Goal: Obtain resource: Obtain resource

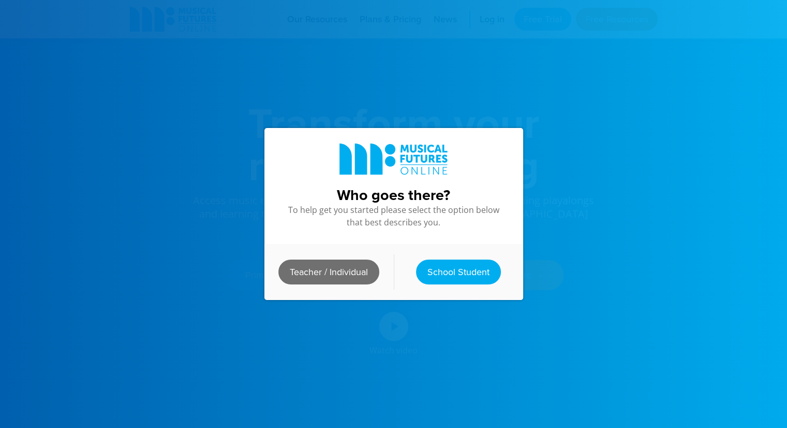
click at [341, 267] on link "Teacher / Individual" at bounding box center [328, 271] width 101 height 25
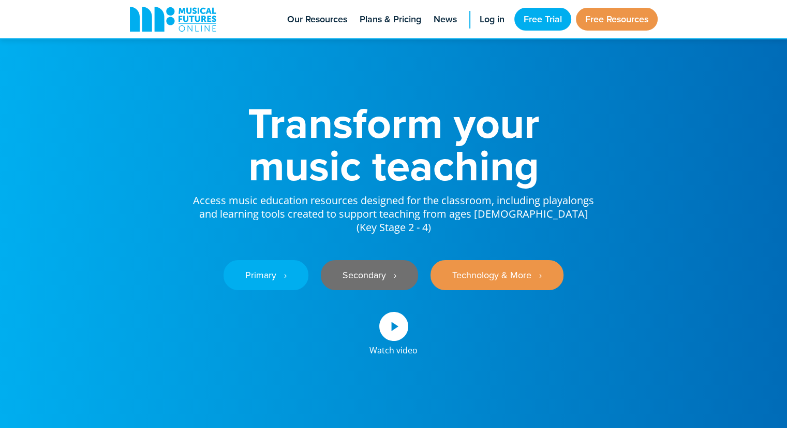
click at [373, 264] on link "Secondary ‎‏‏‎ ‎ ›" at bounding box center [369, 275] width 97 height 30
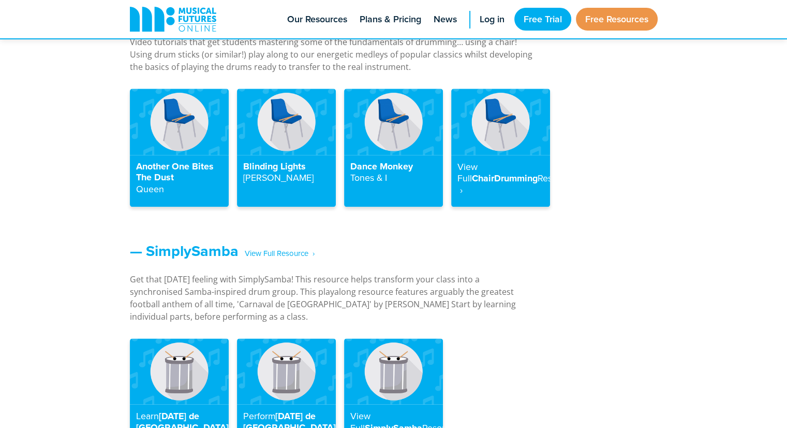
scroll to position [1202, 0]
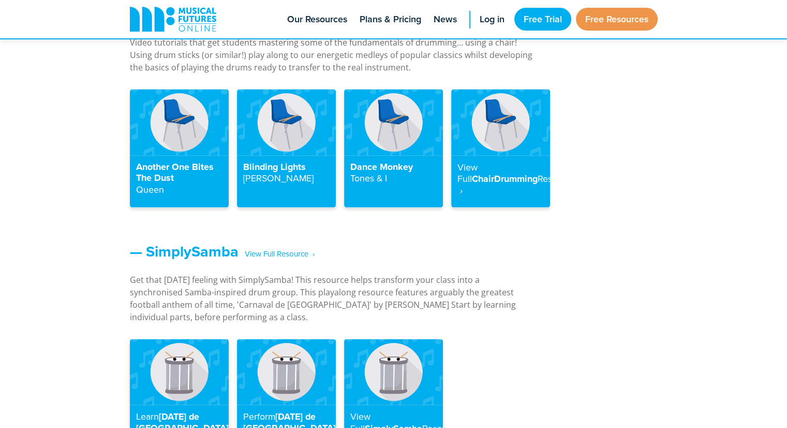
click at [174, 388] on img at bounding box center [179, 372] width 99 height 66
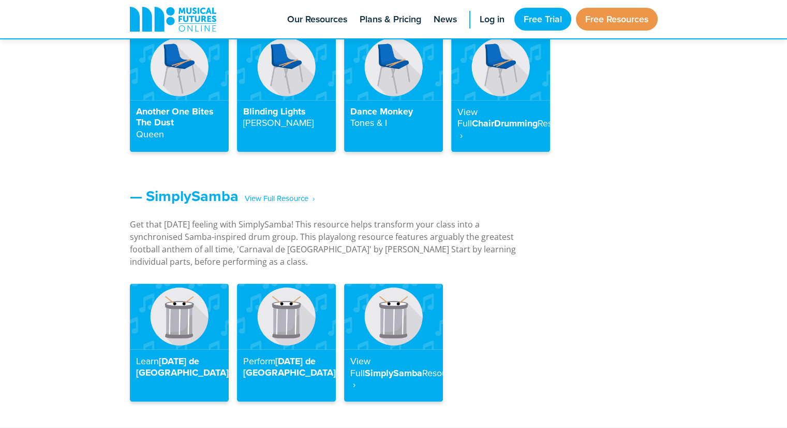
scroll to position [1258, 0]
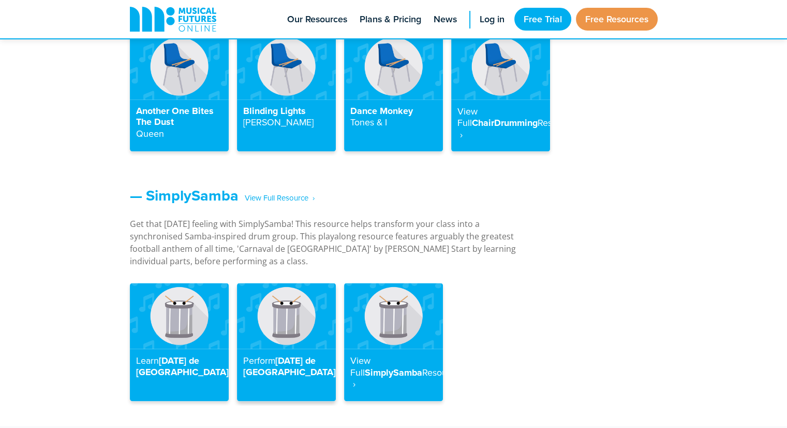
click at [286, 325] on img at bounding box center [286, 316] width 99 height 66
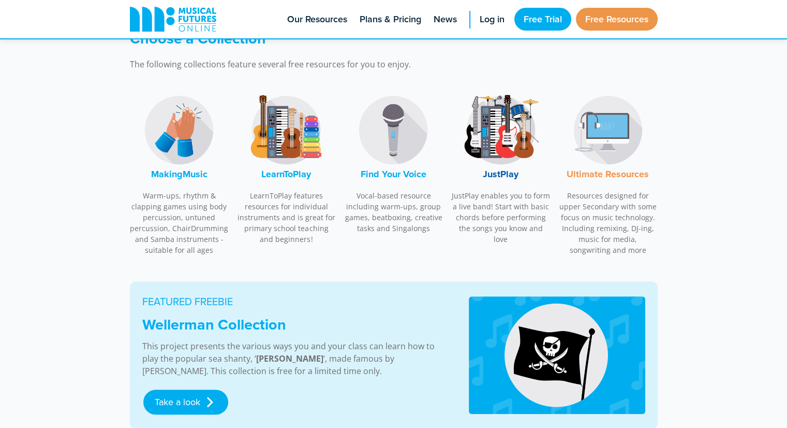
scroll to position [317, 0]
click at [494, 176] on font "JustPlay" at bounding box center [501, 173] width 36 height 13
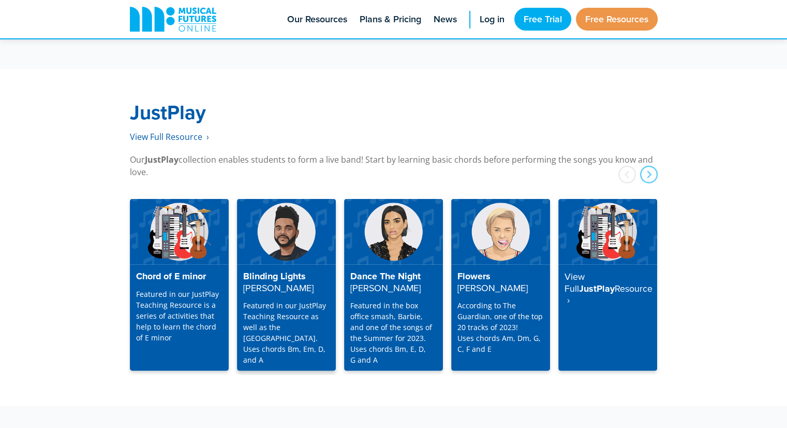
scroll to position [2653, 0]
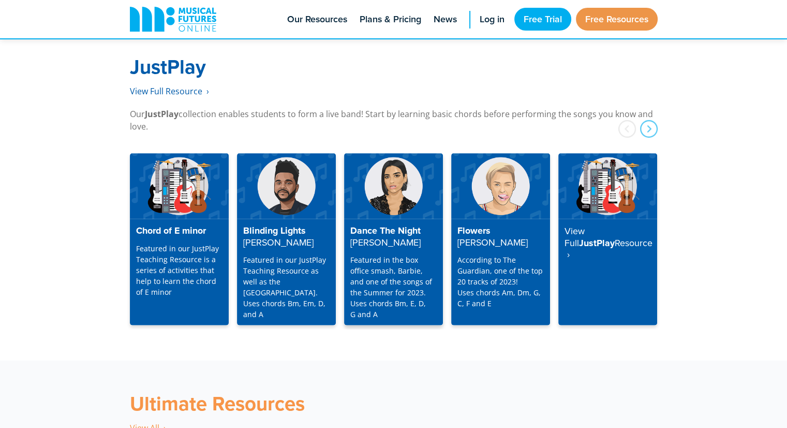
click at [405, 226] on h4 "Dance The Night Dua Lipa" at bounding box center [393, 236] width 86 height 23
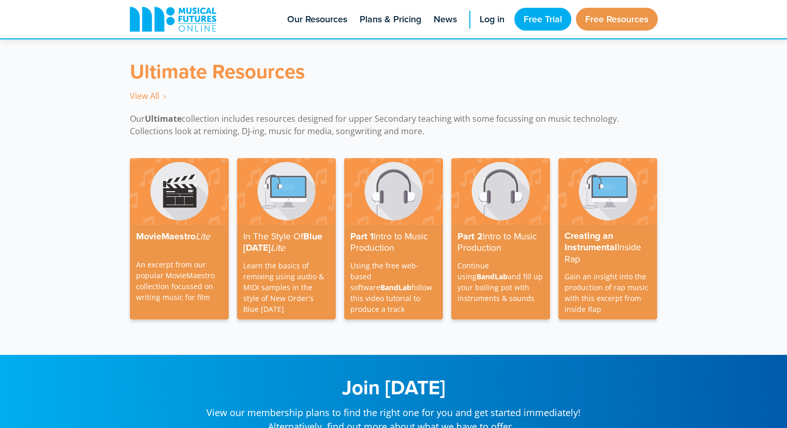
scroll to position [2995, 0]
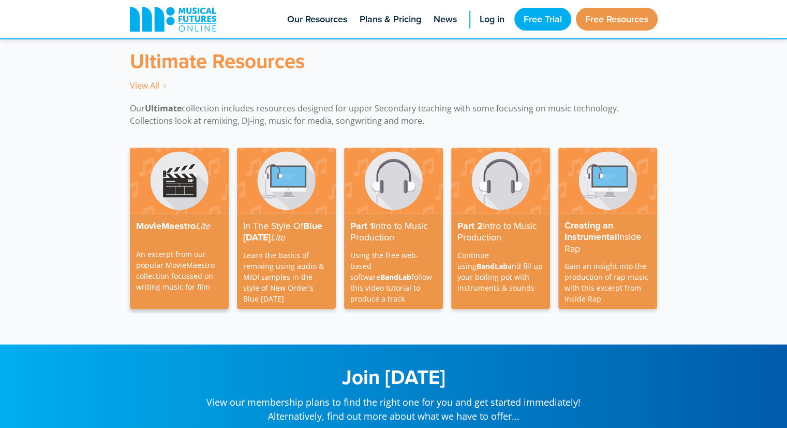
click at [193, 246] on p "An excerpt from our popular MovieMaestro collection focussed on writing music f…" at bounding box center [179, 265] width 86 height 54
